Goal: Task Accomplishment & Management: Use online tool/utility

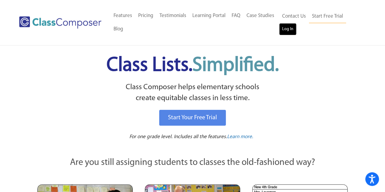
click at [281, 32] on link "Log In" at bounding box center [287, 29] width 17 height 12
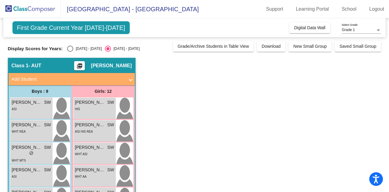
click at [71, 48] on div "Select an option" at bounding box center [70, 49] width 6 height 6
click at [70, 52] on input "2024 - 2025" at bounding box center [70, 52] width 0 height 0
radio input "true"
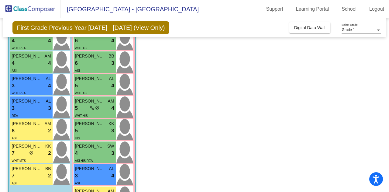
scroll to position [145, 0]
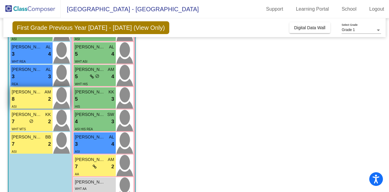
click at [25, 90] on span "Riaan Sharma" at bounding box center [27, 92] width 30 height 6
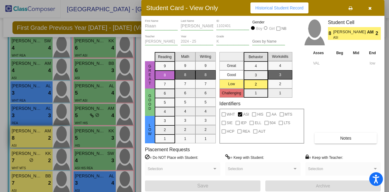
scroll to position [105, 0]
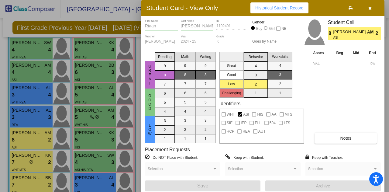
click at [370, 8] on icon "button" at bounding box center [369, 8] width 3 height 4
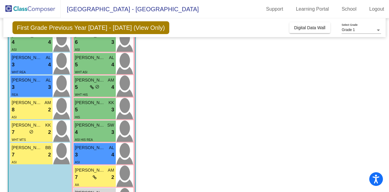
scroll to position [136, 0]
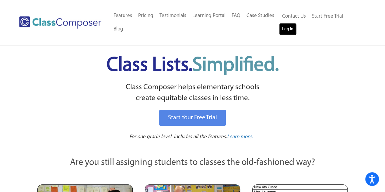
click at [287, 33] on link "Log In" at bounding box center [287, 29] width 17 height 12
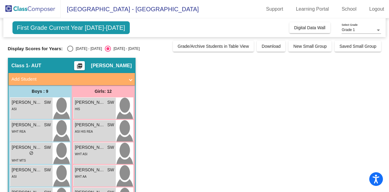
click at [70, 47] on div "Select an option" at bounding box center [70, 49] width 6 height 6
click at [70, 52] on input "2024 - 2025" at bounding box center [70, 52] width 0 height 0
radio input "true"
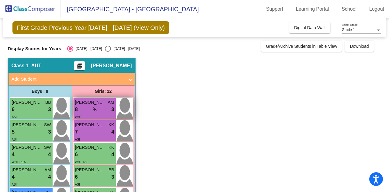
click at [76, 109] on span "8" at bounding box center [76, 110] width 3 height 8
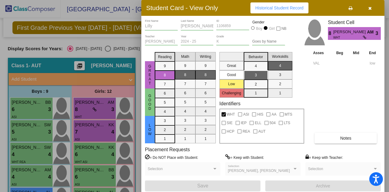
click at [370, 9] on icon "button" at bounding box center [369, 8] width 3 height 4
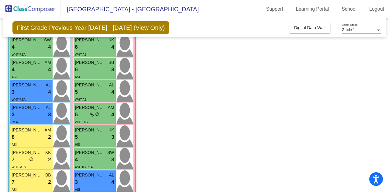
scroll to position [108, 0]
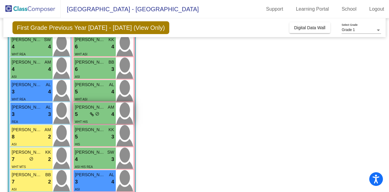
click at [91, 112] on icon at bounding box center [92, 114] width 4 height 4
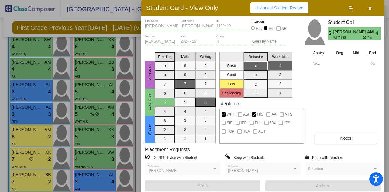
click at [370, 10] on icon "button" at bounding box center [369, 8] width 3 height 4
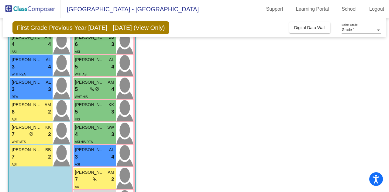
scroll to position [170, 0]
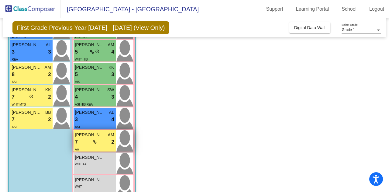
click at [92, 146] on div "AA" at bounding box center [94, 149] width 39 height 6
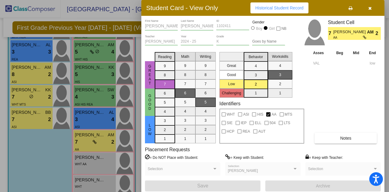
click at [51, 156] on div at bounding box center [194, 96] width 389 height 192
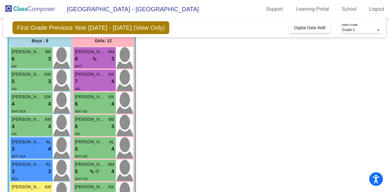
scroll to position [50, 0]
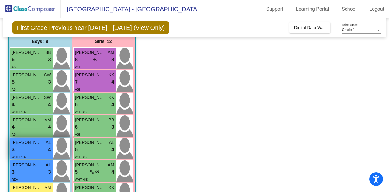
click at [21, 145] on span "Nicholas Carare" at bounding box center [27, 142] width 30 height 6
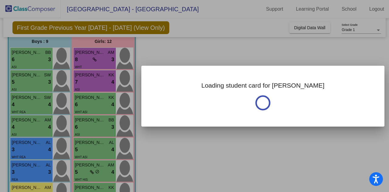
click at [3, 110] on div at bounding box center [194, 96] width 389 height 192
